Goal: Obtain resource: Obtain resource

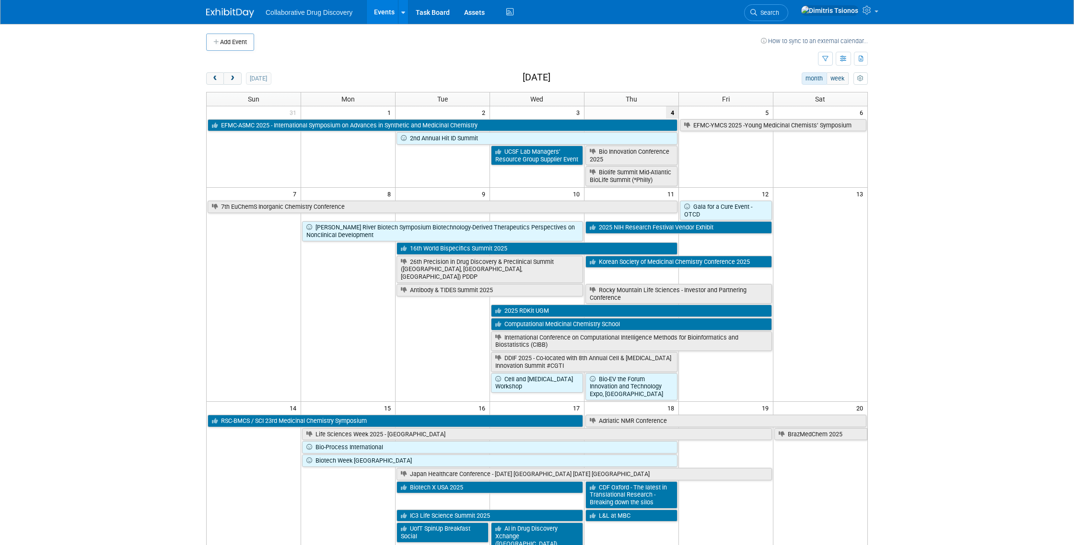
scroll to position [18, 0]
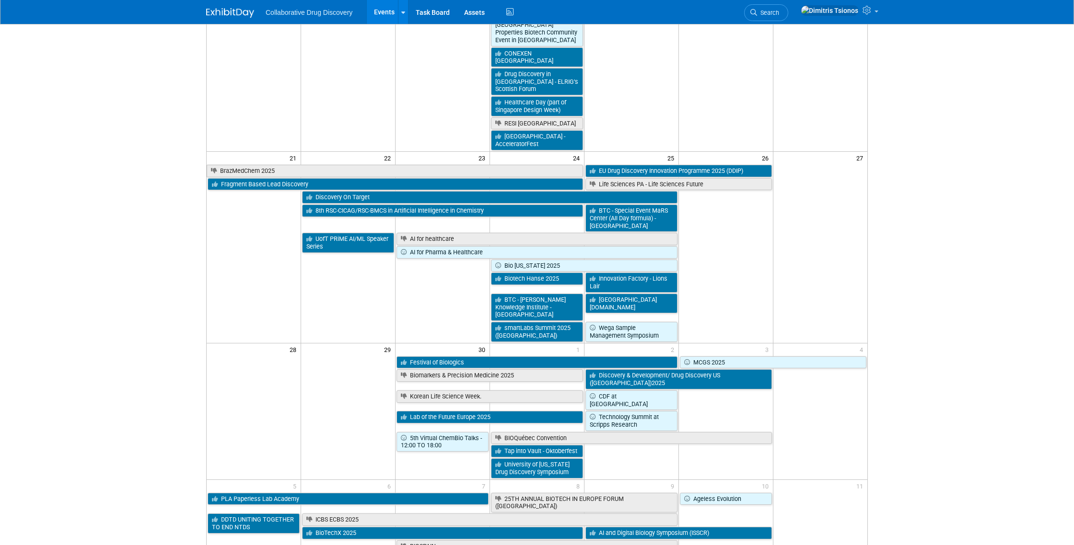
scroll to position [667, 0]
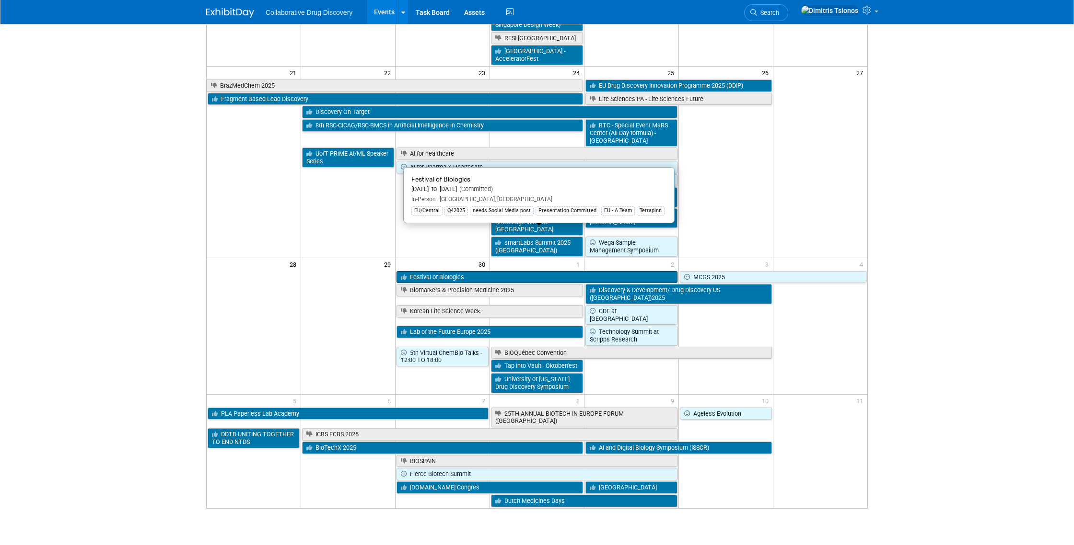
click at [433, 271] on link "Festival of Biologics" at bounding box center [536, 277] width 281 height 12
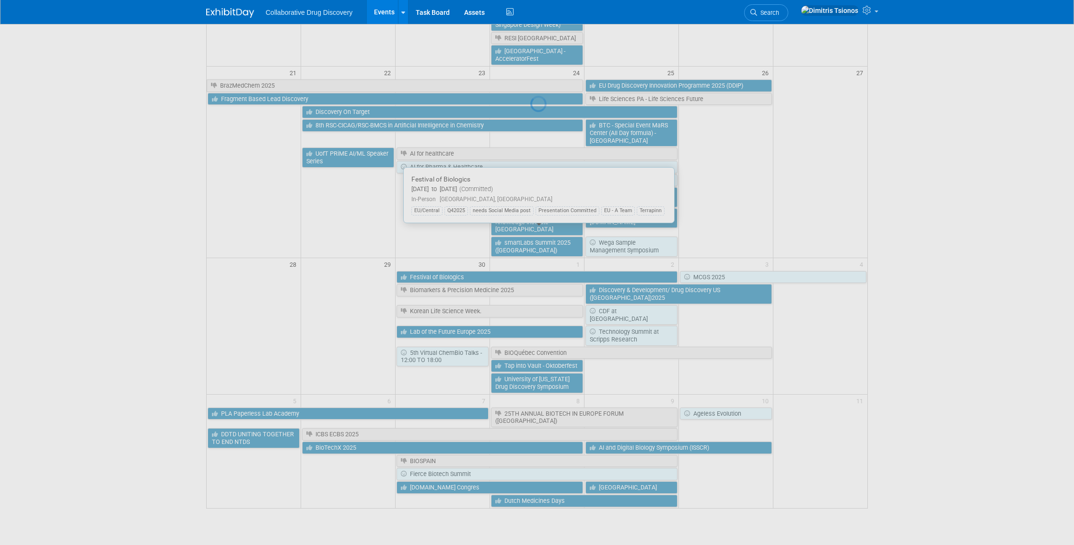
scroll to position [660, 0]
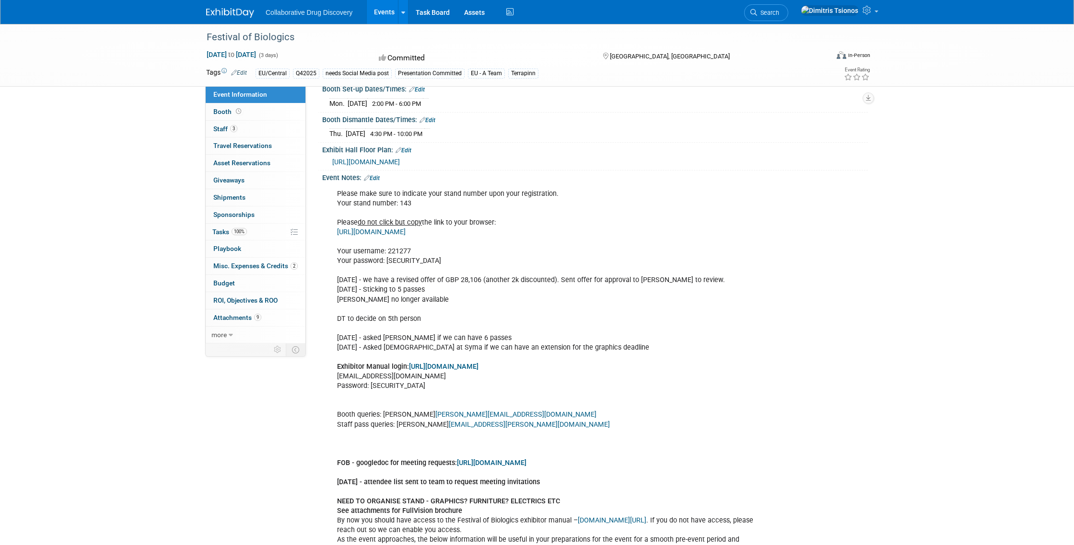
scroll to position [463, 0]
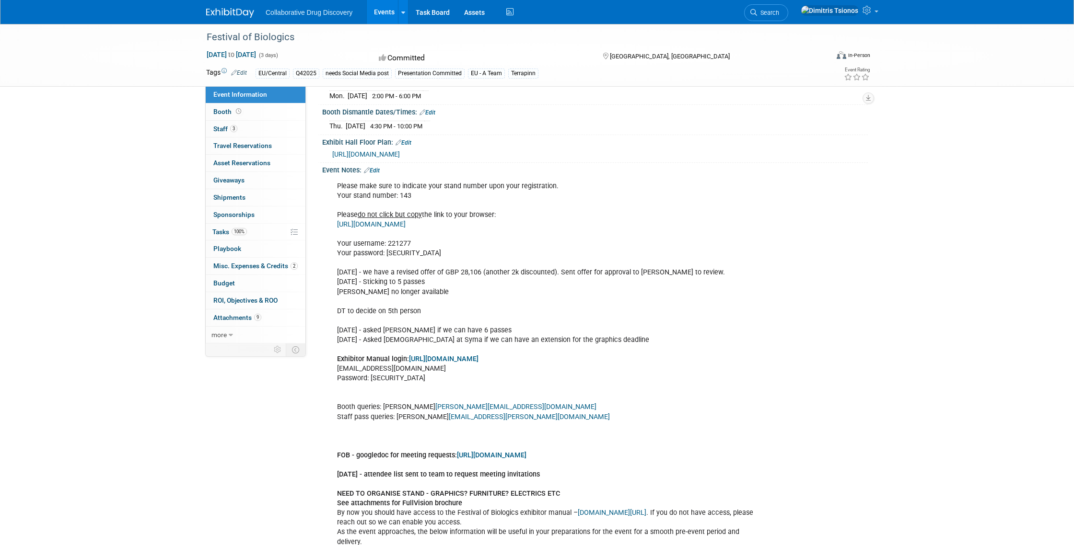
drag, startPoint x: 338, startPoint y: 243, endPoint x: 409, endPoint y: 254, distance: 71.6
copy div "Your username: 221277 Your password: t2unhe"
drag, startPoint x: 527, startPoint y: 225, endPoint x: 339, endPoint y: 228, distance: 187.4
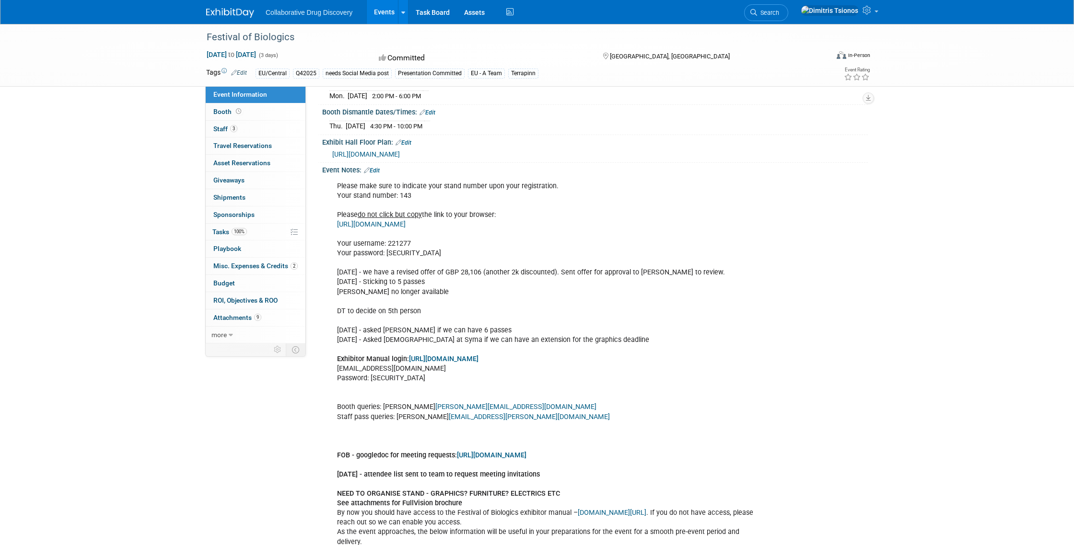
copy link "https://ccbshop.mch-group.com/osc/go?shop=vg027102gb"
drag, startPoint x: 387, startPoint y: 241, endPoint x: 425, endPoint y: 243, distance: 37.9
copy div "221277"
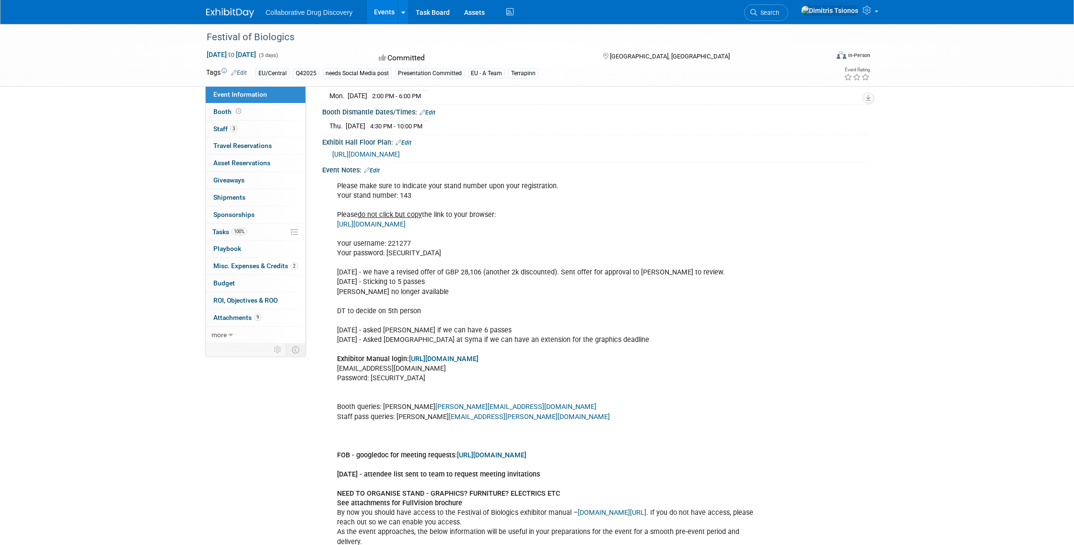
copy div "t2unhe"
